Goal: Task Accomplishment & Management: Complete application form

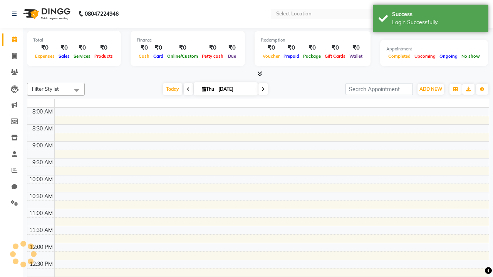
select select "en"
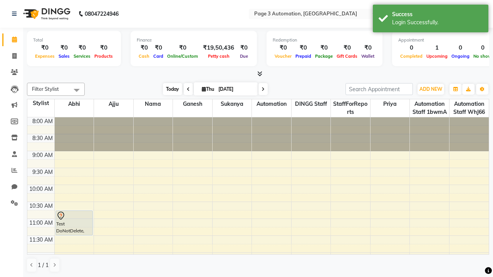
click at [169, 89] on span "Today" at bounding box center [172, 89] width 19 height 12
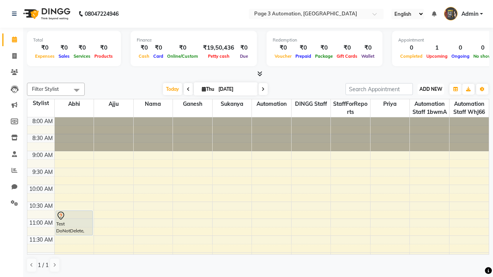
click at [430, 89] on span "ADD NEW" at bounding box center [430, 89] width 23 height 6
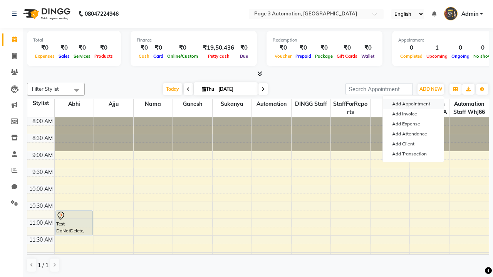
click at [413, 104] on button "Add Appointment" at bounding box center [413, 104] width 61 height 10
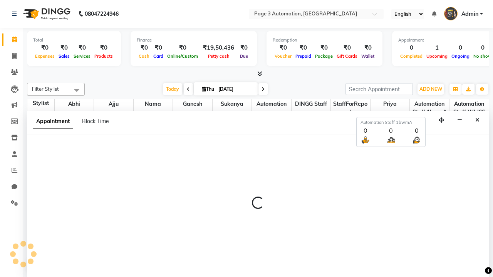
scroll to position [0, 0]
select select "tentative"
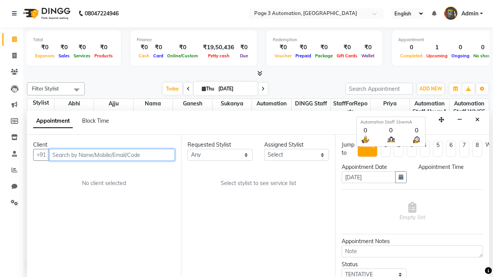
select select "540"
type input "8192346578"
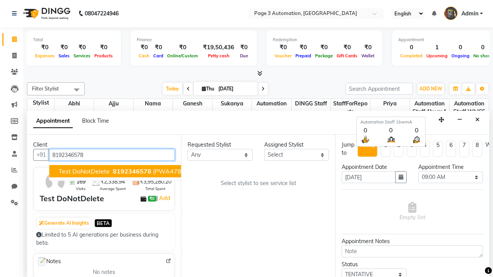
click at [113, 171] on span "8192346578" at bounding box center [132, 171] width 38 height 8
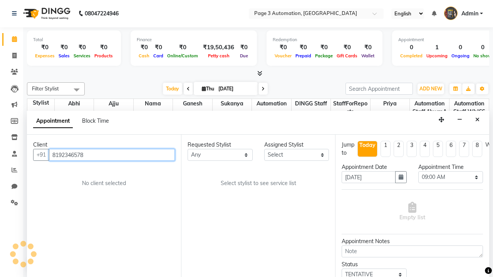
select select "711"
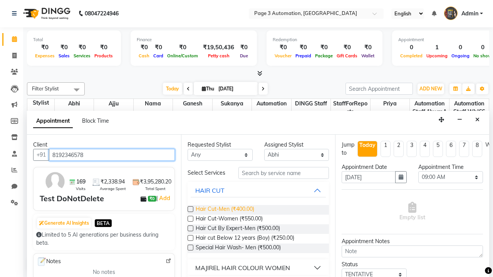
type input "8192346578"
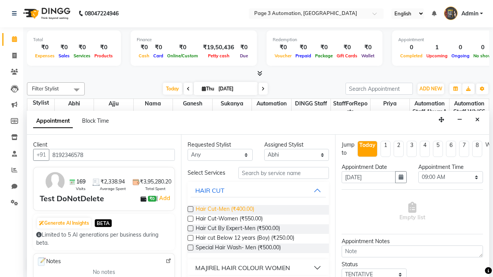
click at [224, 210] on span "Hair Cut-Men (₹400.00)" at bounding box center [225, 210] width 59 height 10
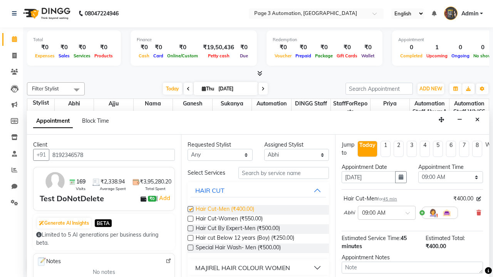
checkbox input "false"
click at [229, 219] on span "Hair Cut-Women (₹550.00)" at bounding box center [229, 220] width 67 height 10
checkbox input "true"
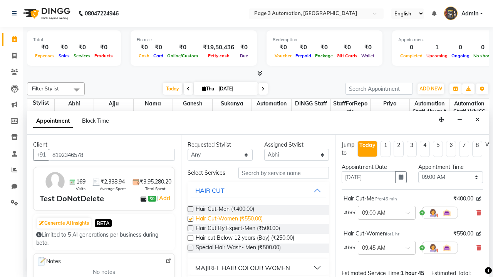
select select "840"
checkbox input "false"
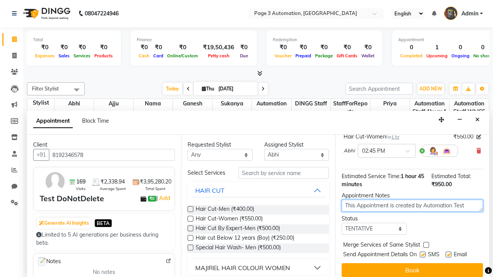
type textarea "This Appointment is created by Automation Test"
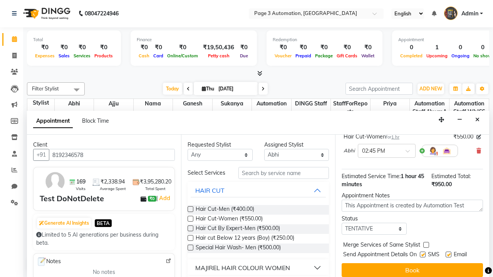
click at [422, 254] on label at bounding box center [423, 255] width 6 height 6
click at [422, 254] on input "checkbox" at bounding box center [422, 255] width 5 height 5
checkbox input "false"
click at [448, 254] on label at bounding box center [448, 255] width 6 height 6
click at [448, 254] on input "checkbox" at bounding box center [447, 255] width 5 height 5
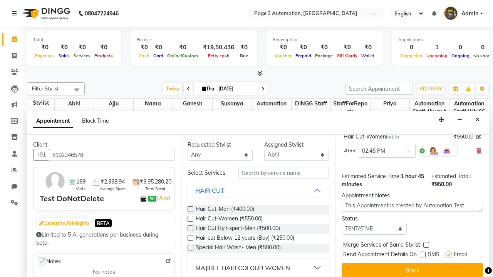
checkbox input "false"
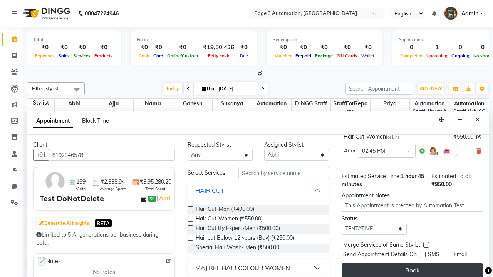
click at [412, 270] on button "Book" at bounding box center [411, 270] width 141 height 14
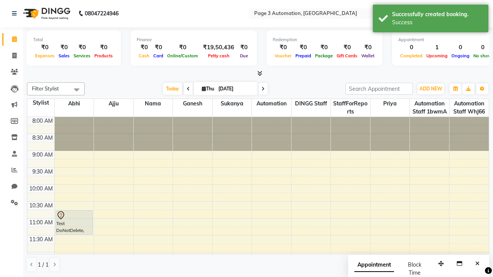
scroll to position [0, 0]
click at [430, 20] on div "Success" at bounding box center [437, 22] width 90 height 8
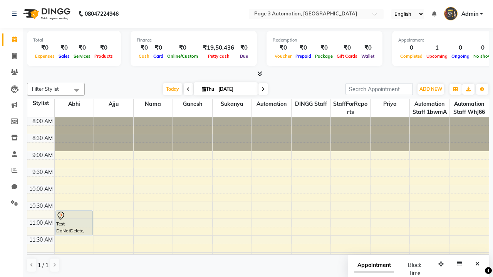
click at [77, 90] on span at bounding box center [76, 90] width 15 height 15
click at [0, 0] on div "Select All" at bounding box center [0, 0] width 0 height 0
checkbox input "true"
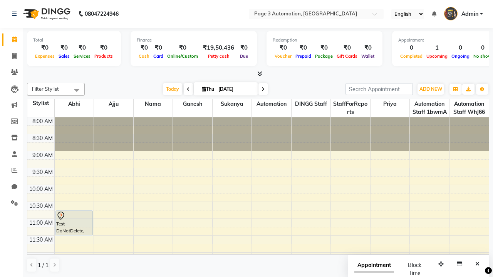
checkbox input "true"
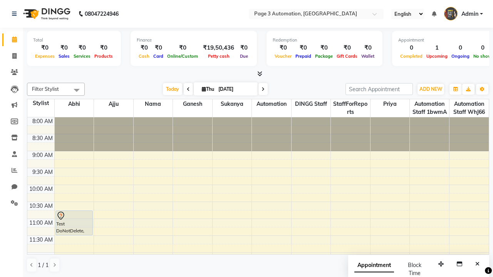
checkbox input "true"
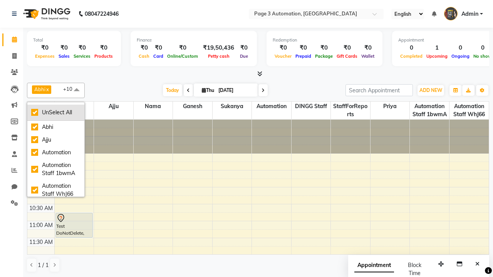
click at [56, 112] on div "UnSelect All" at bounding box center [55, 113] width 49 height 8
checkbox input "false"
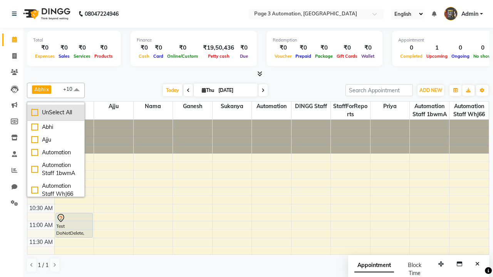
checkbox input "false"
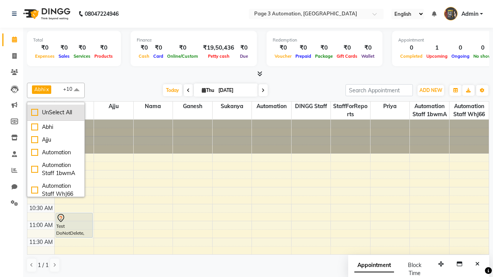
checkbox input "false"
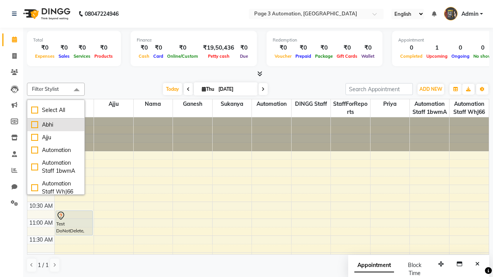
click at [56, 125] on div "Abhi" at bounding box center [55, 125] width 49 height 8
checkbox input "true"
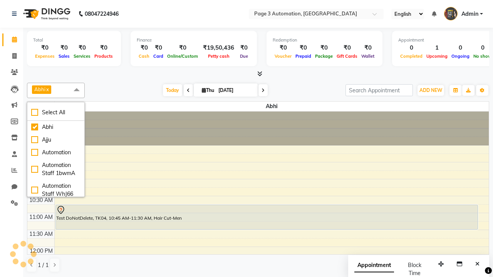
click at [77, 90] on span at bounding box center [76, 90] width 15 height 15
select select "7"
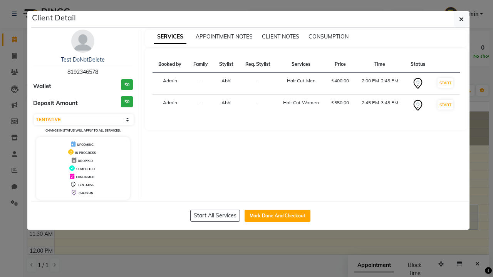
scroll to position [144, 0]
click at [461, 19] on icon "button" at bounding box center [461, 19] width 5 height 6
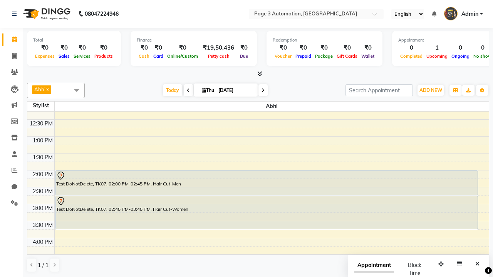
click at [266, 212] on div "Test DoNotDelete, TK07, 02:45 PM-03:45 PM, Hair Cut-Women" at bounding box center [266, 212] width 421 height 33
select select "7"
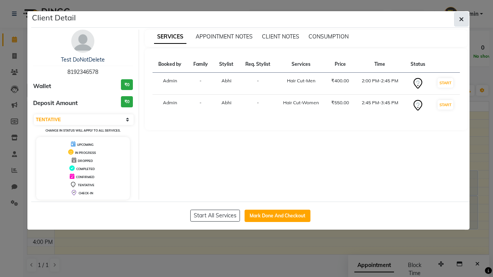
click at [461, 19] on icon "button" at bounding box center [461, 19] width 5 height 6
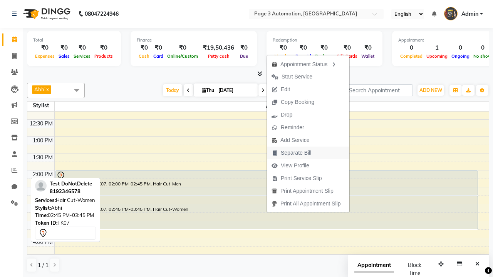
click at [309, 153] on span "Separate Bill" at bounding box center [296, 153] width 30 height 8
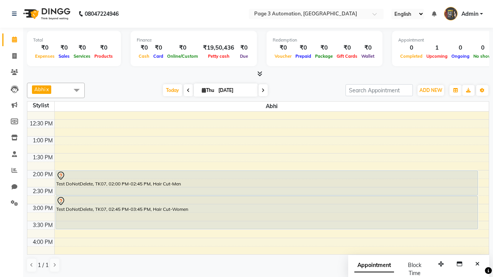
click at [77, 90] on span at bounding box center [76, 90] width 15 height 15
